Goal: Find specific page/section: Find specific page/section

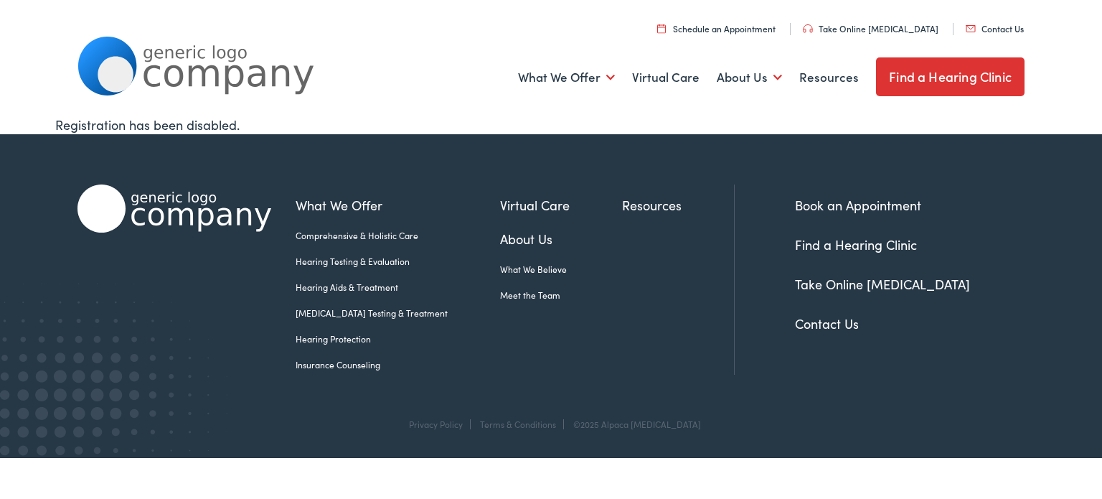
click at [914, 83] on link "Find a Hearing Clinic" at bounding box center [950, 76] width 149 height 39
